Goal: Task Accomplishment & Management: Use online tool/utility

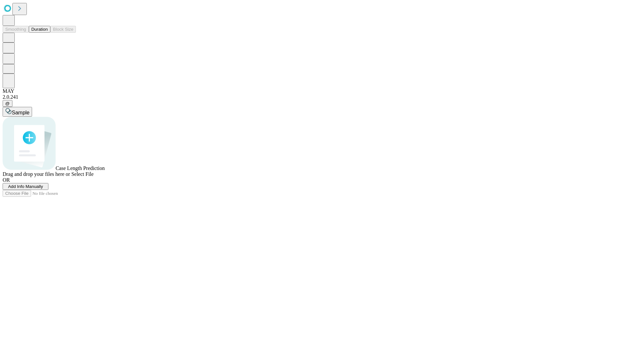
click at [48, 33] on button "Duration" at bounding box center [40, 29] width 22 height 7
click at [43, 189] on span "Add Info Manually" at bounding box center [25, 186] width 35 height 5
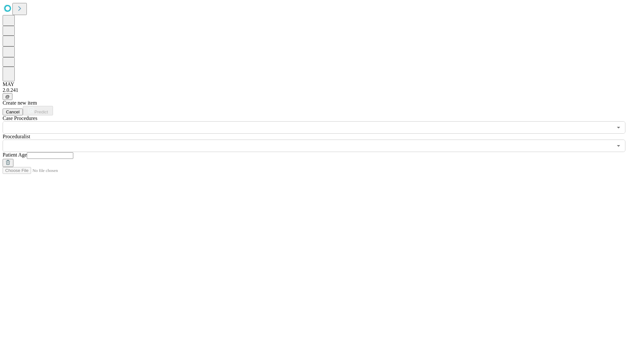
click at [73, 152] on input "text" at bounding box center [50, 155] width 46 height 7
type input "**"
click at [318, 140] on input "text" at bounding box center [308, 146] width 610 height 12
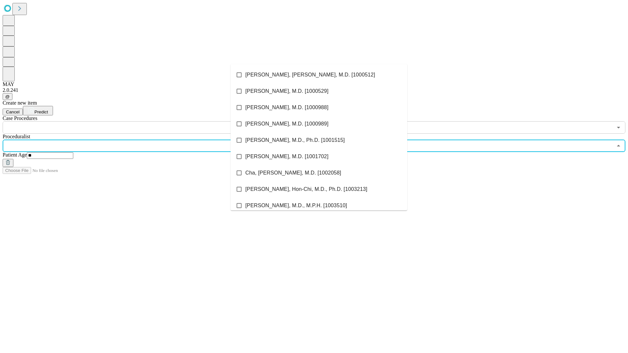
click at [319, 75] on li "[PERSON_NAME], [PERSON_NAME], M.D. [1000512]" at bounding box center [318, 75] width 177 height 16
